Goal: Find specific page/section: Find specific page/section

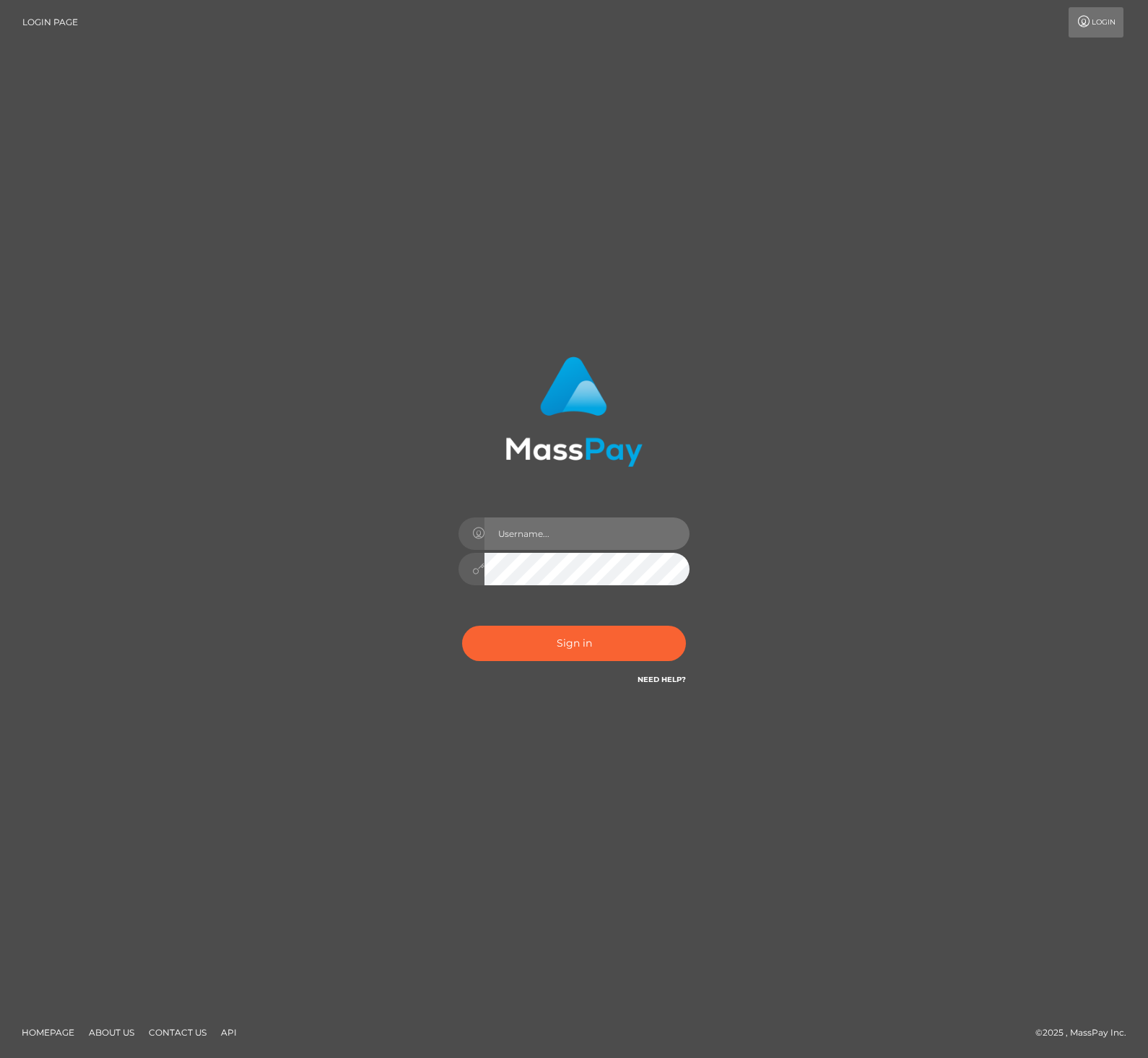
click at [535, 528] on input "text" at bounding box center [587, 533] width 205 height 32
click at [537, 534] on input "text" at bounding box center [587, 533] width 205 height 32
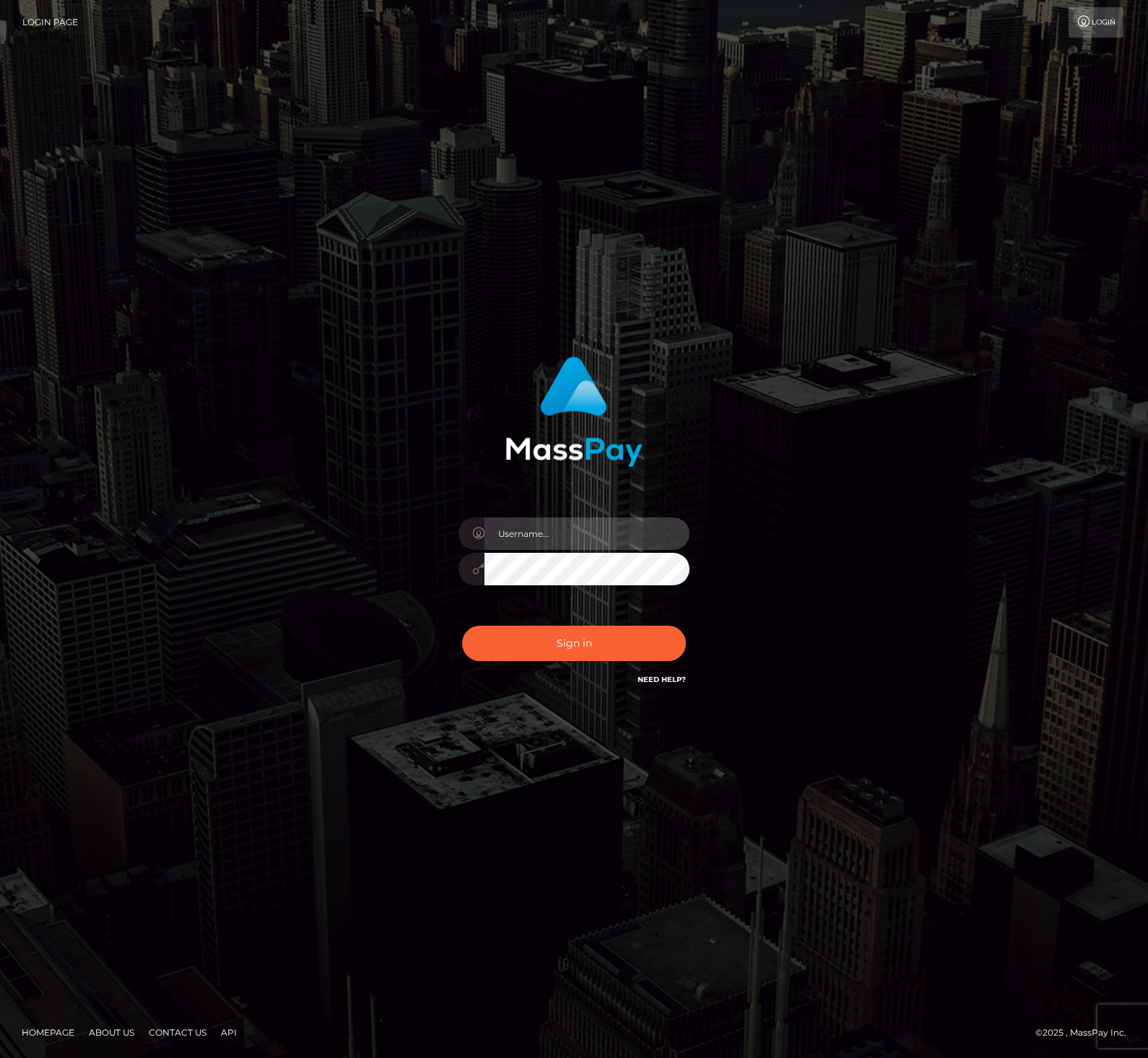
click at [521, 529] on input "text" at bounding box center [587, 533] width 205 height 32
type input "bryan.ziel"
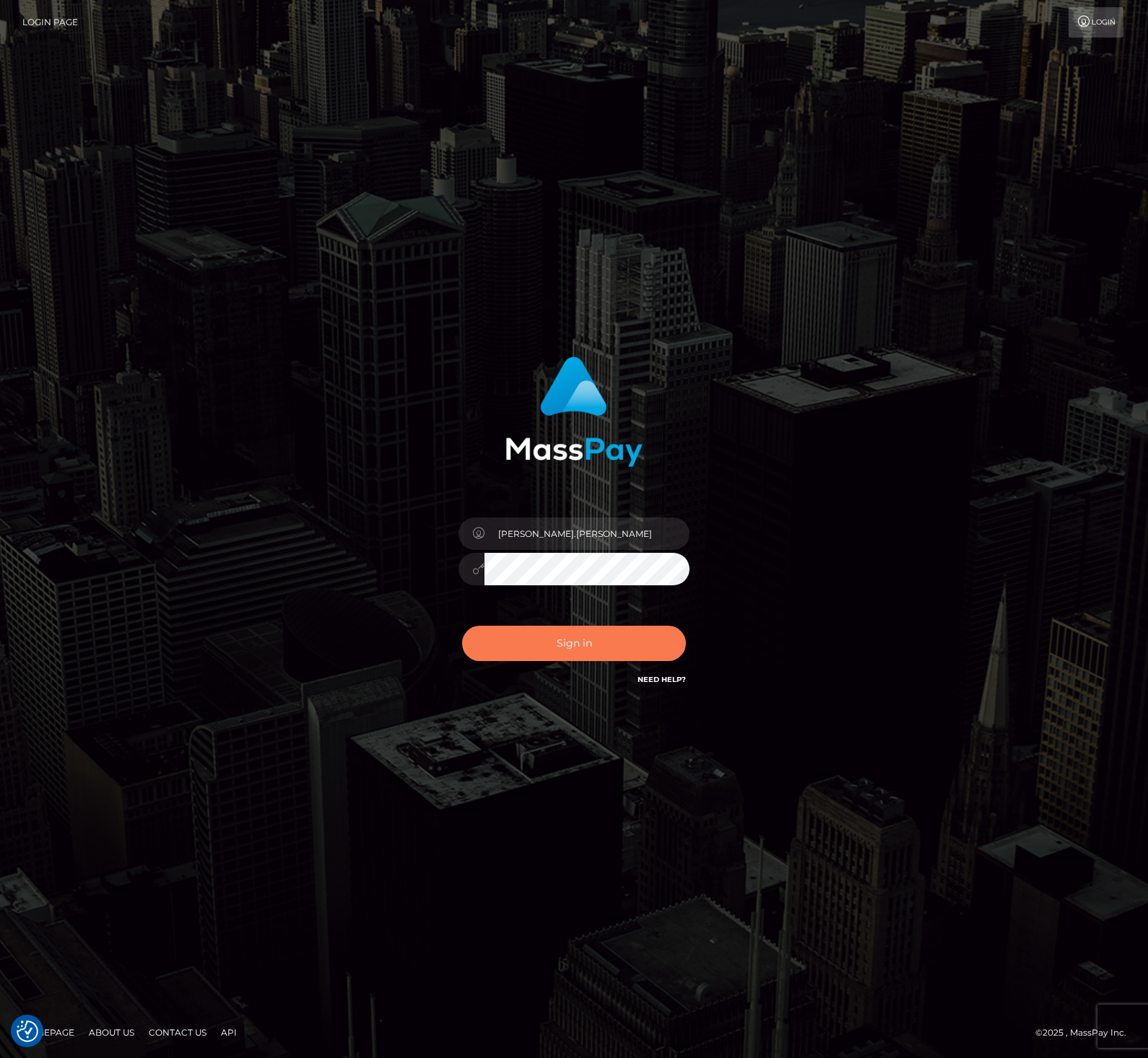
click at [588, 636] on button "Sign in" at bounding box center [574, 643] width 224 height 35
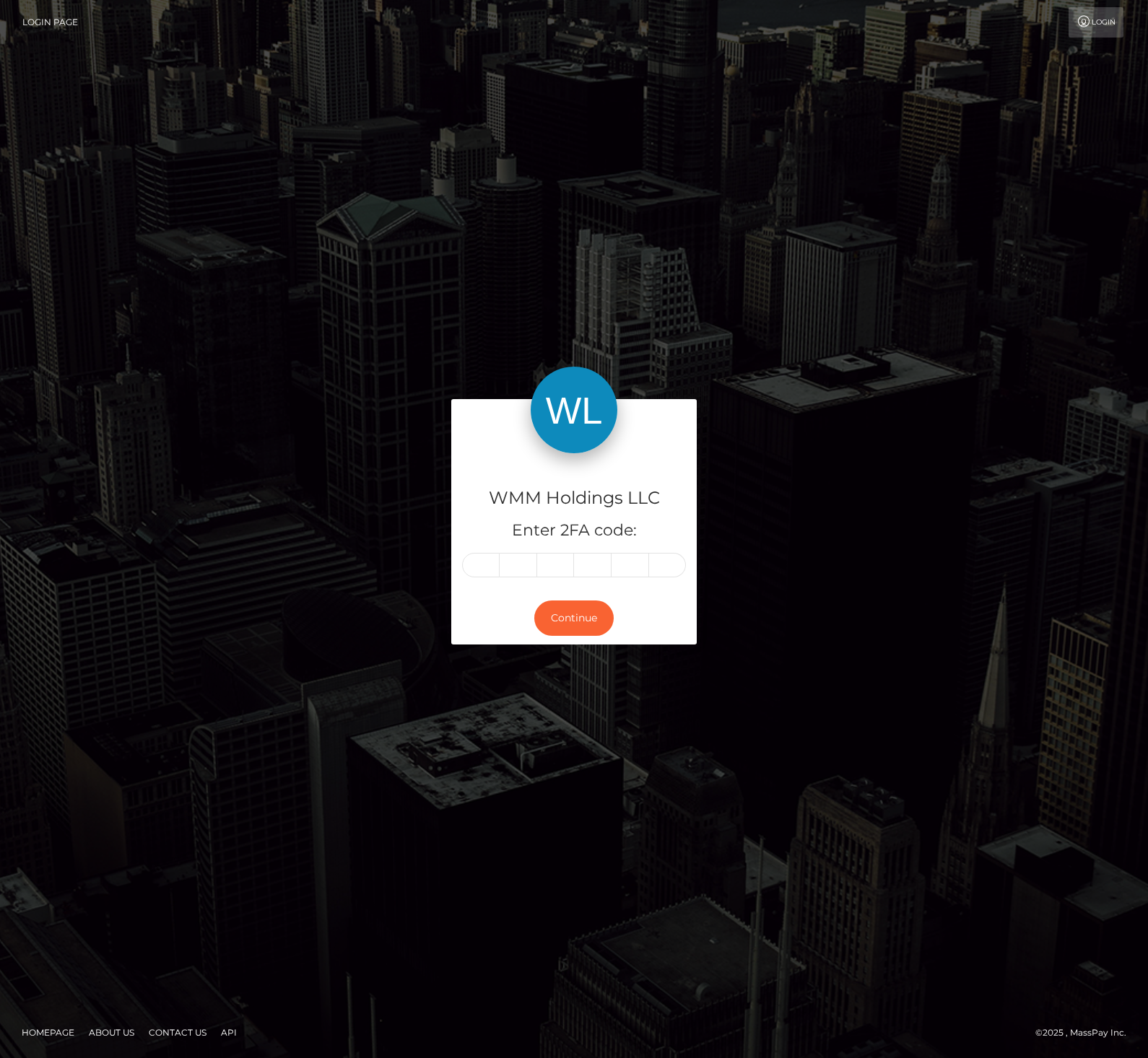
click at [480, 561] on input "text" at bounding box center [481, 565] width 38 height 24
type input "6"
type input "2"
type input "6"
type input "9"
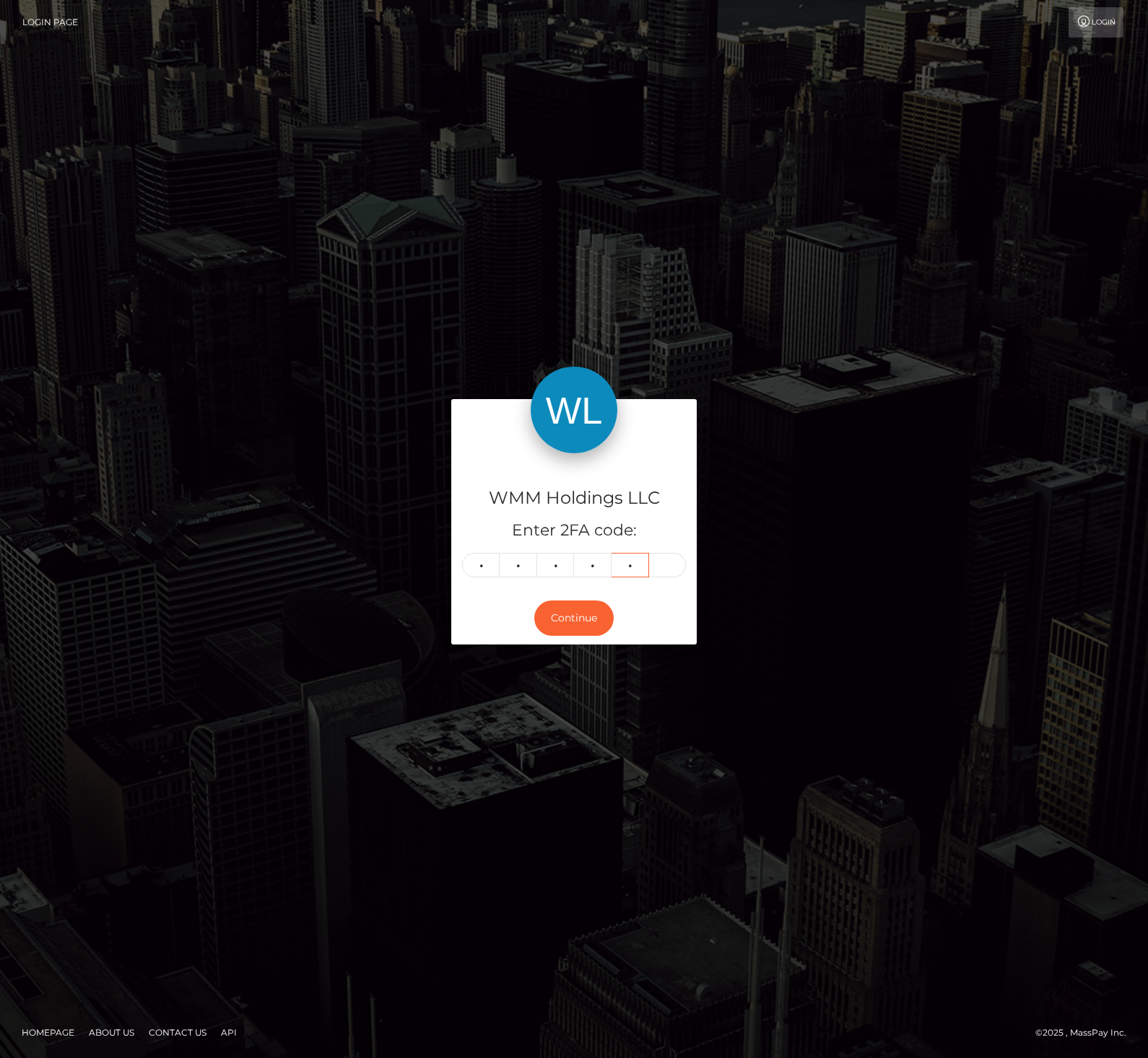
type input "4"
type input "6"
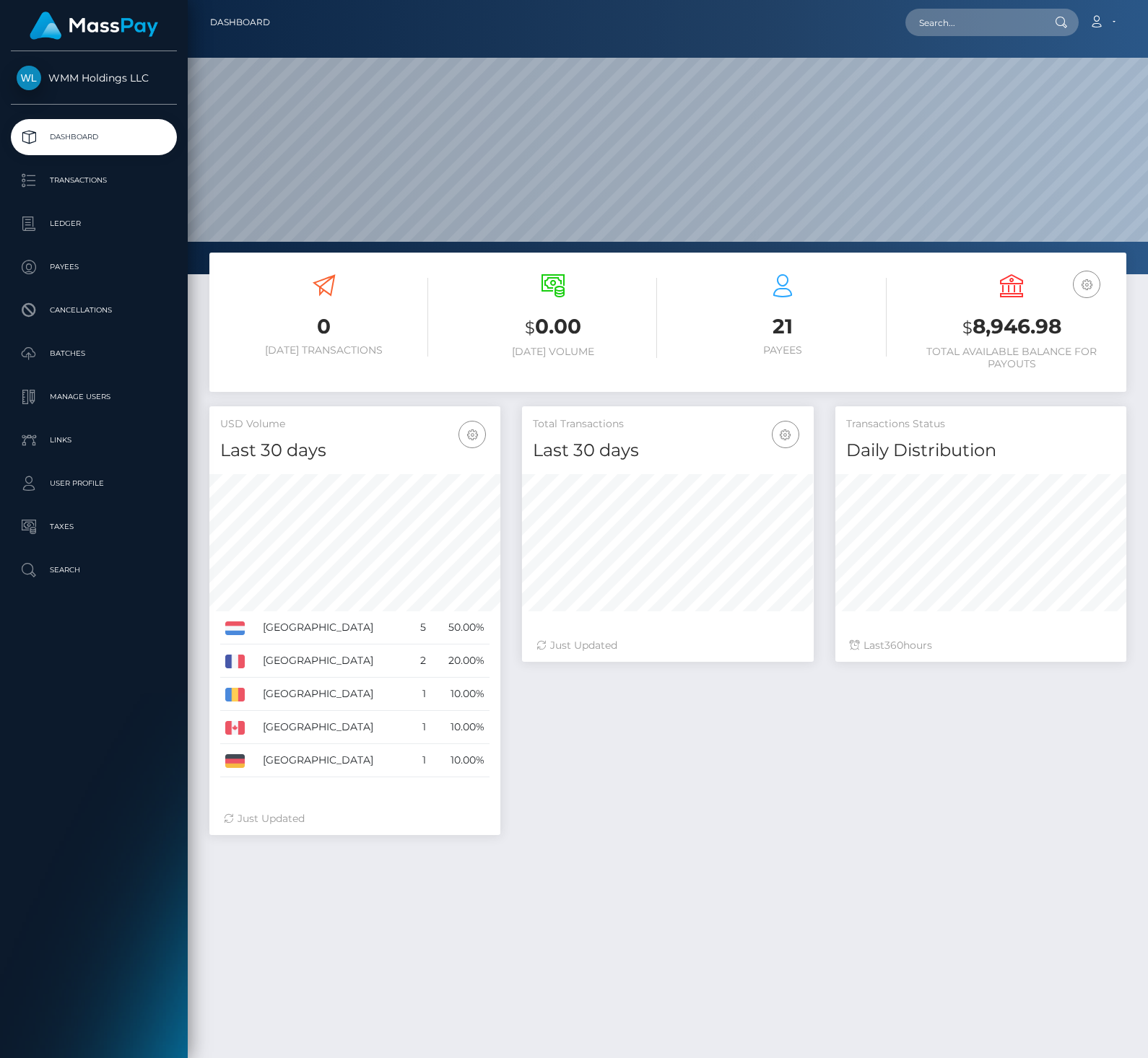
scroll to position [256, 292]
click at [67, 225] on p "Ledger" at bounding box center [93, 224] width 155 height 21
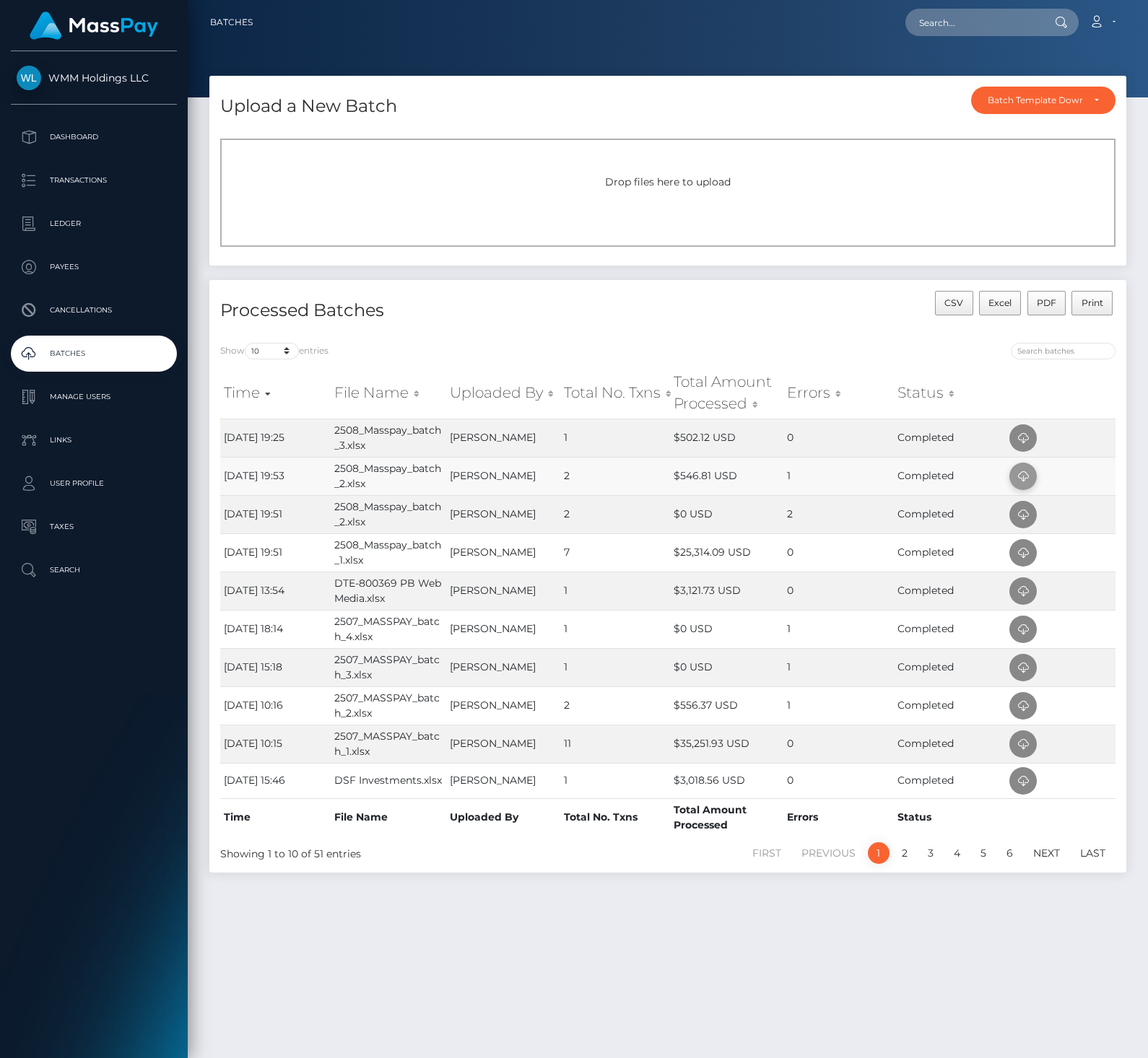
click at [1016, 473] on icon at bounding box center [1023, 477] width 18 height 18
